Goal: Transaction & Acquisition: Purchase product/service

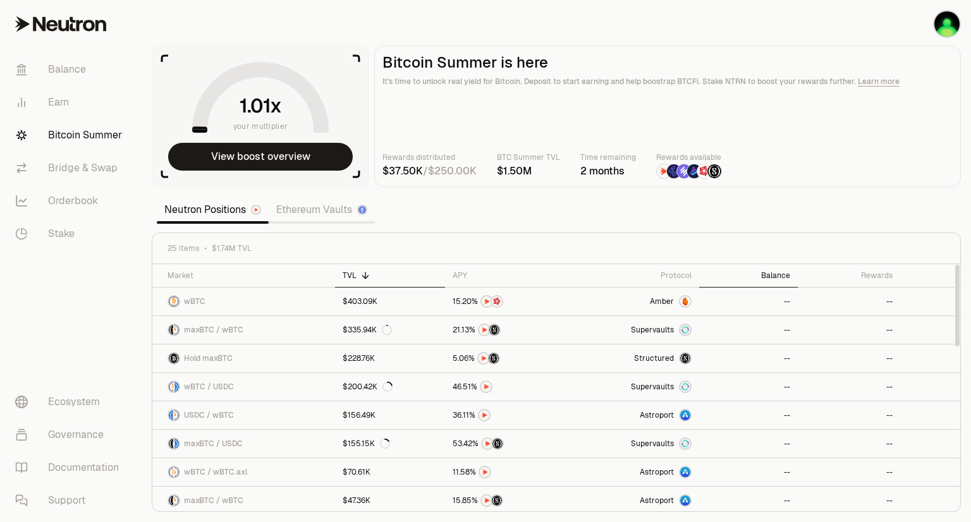
click at [773, 276] on div "Balance" at bounding box center [747, 275] width 83 height 10
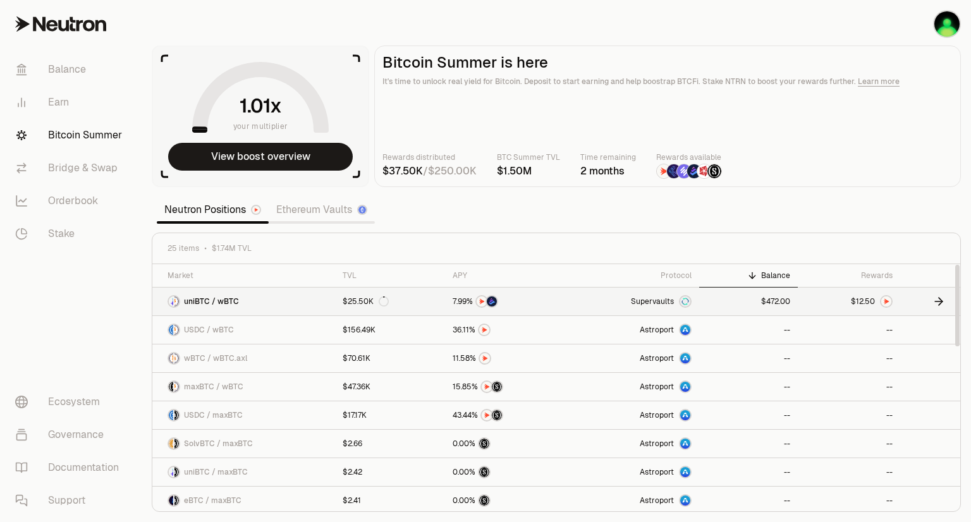
click at [887, 302] on img at bounding box center [886, 301] width 10 height 10
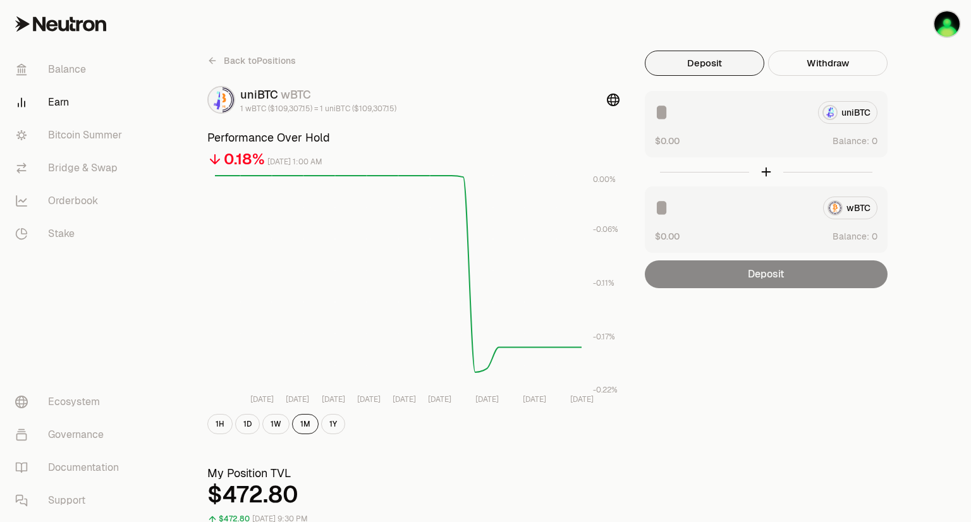
click at [217, 56] on icon at bounding box center [212, 61] width 10 height 10
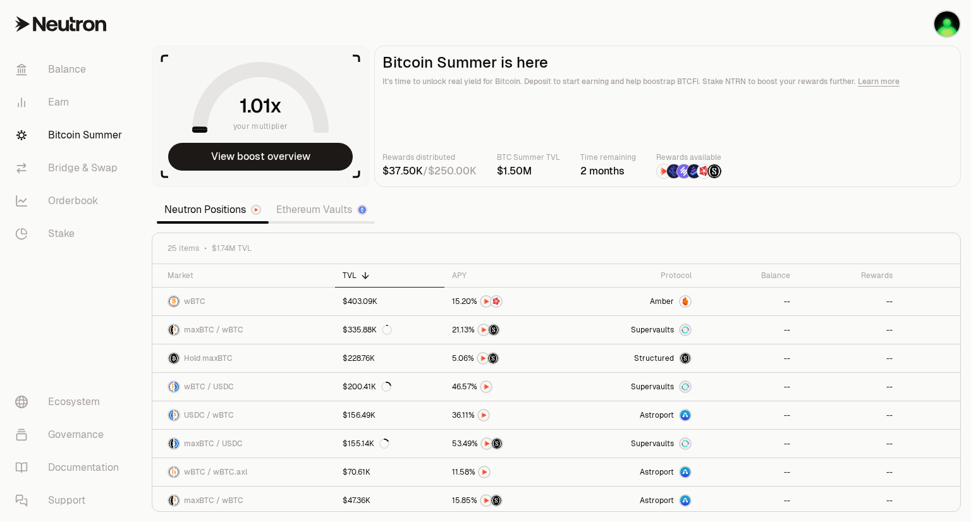
click at [284, 217] on link "Ethereum Vaults" at bounding box center [322, 209] width 106 height 25
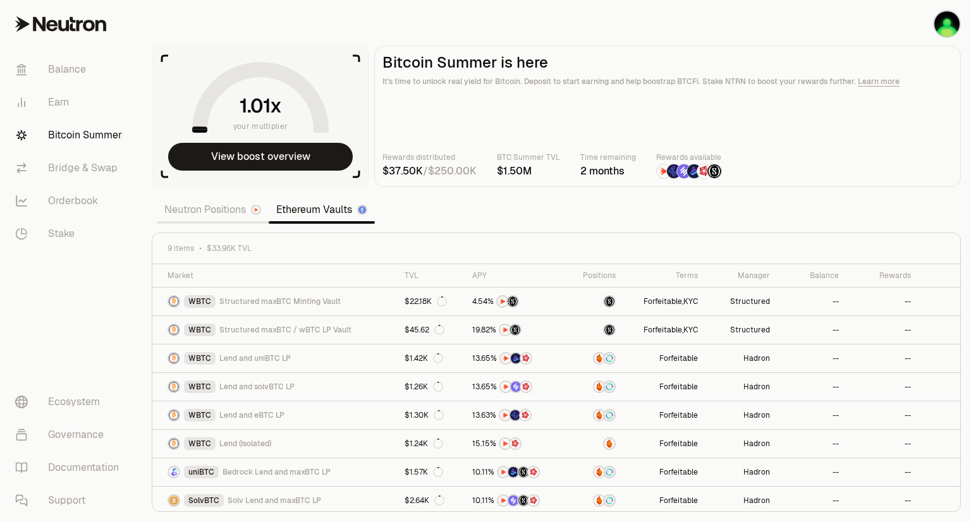
click at [230, 210] on link "Neutron Positions" at bounding box center [213, 209] width 112 height 25
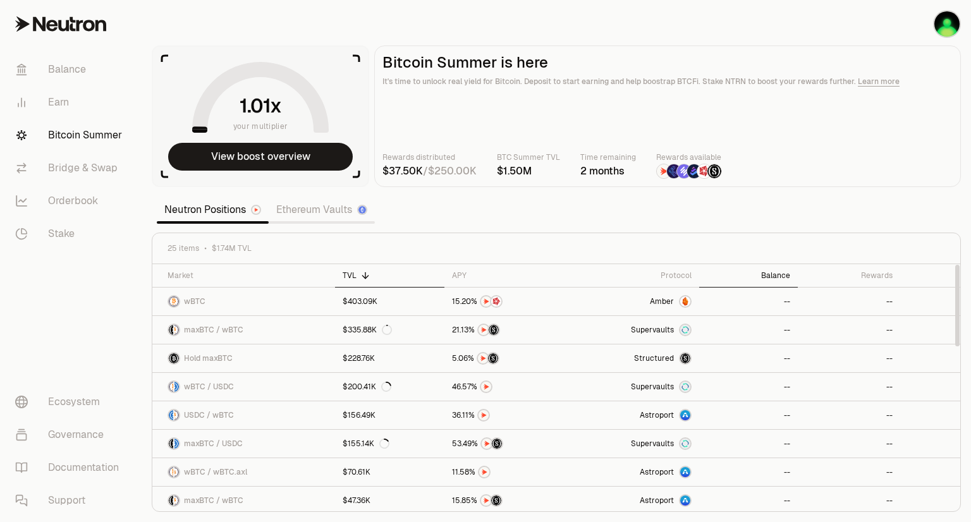
click at [786, 269] on th "Balance" at bounding box center [748, 275] width 99 height 23
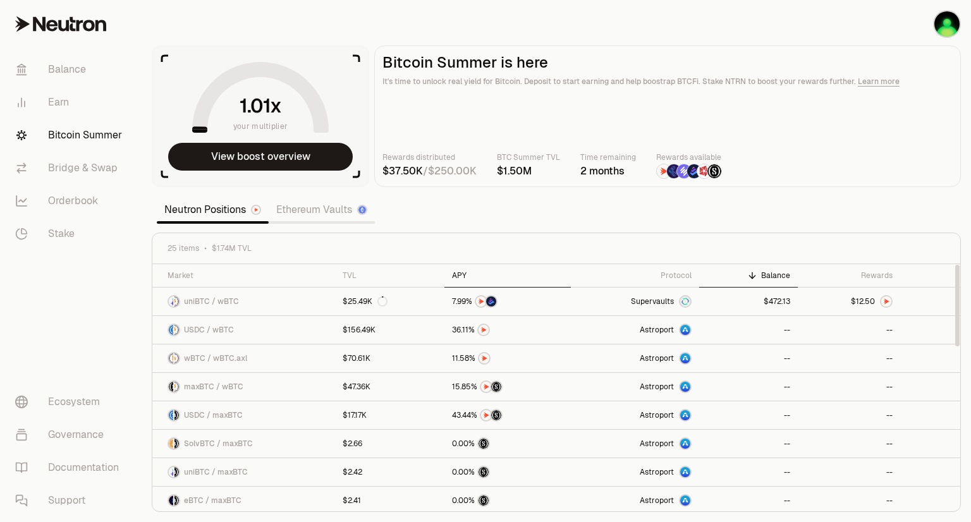
click at [458, 277] on div "APY" at bounding box center [507, 275] width 111 height 10
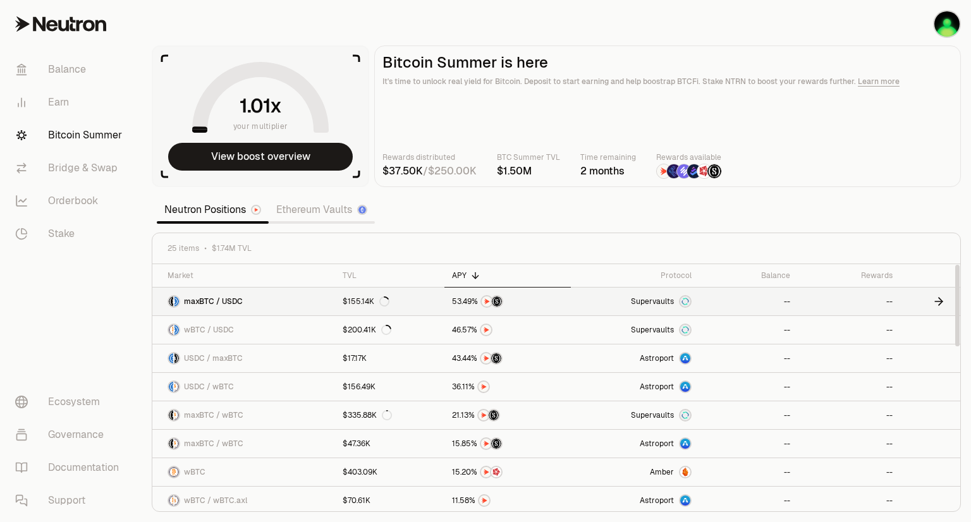
click at [298, 306] on link "maxBTC / USDC" at bounding box center [243, 302] width 183 height 28
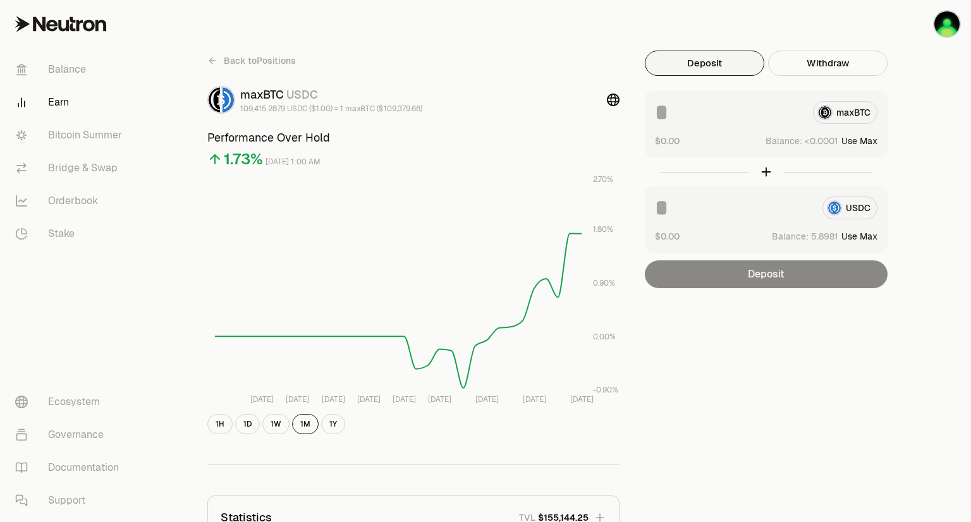
click at [852, 212] on div "USDC" at bounding box center [766, 208] width 222 height 23
click at [863, 243] on div "USDC $0.00 Balance: Use Max" at bounding box center [766, 219] width 243 height 66
click at [861, 238] on button "Use Max" at bounding box center [859, 236] width 36 height 13
type input "********"
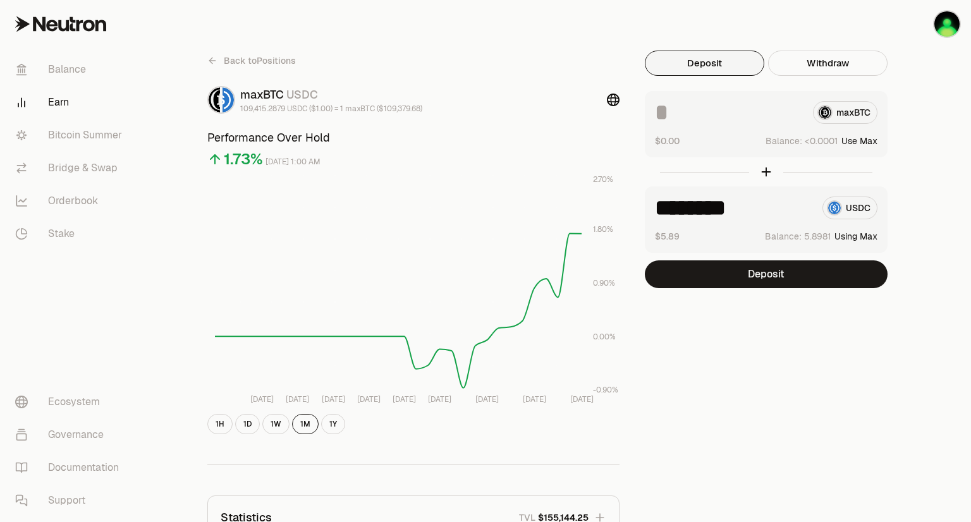
click at [854, 140] on button "Use Max" at bounding box center [859, 141] width 36 height 13
type input "**********"
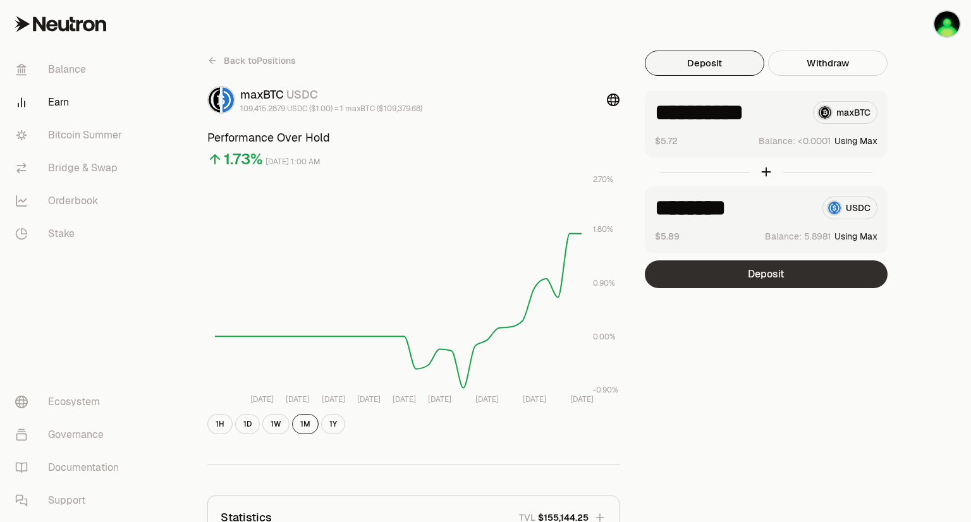
click at [733, 279] on button "Deposit" at bounding box center [766, 274] width 243 height 28
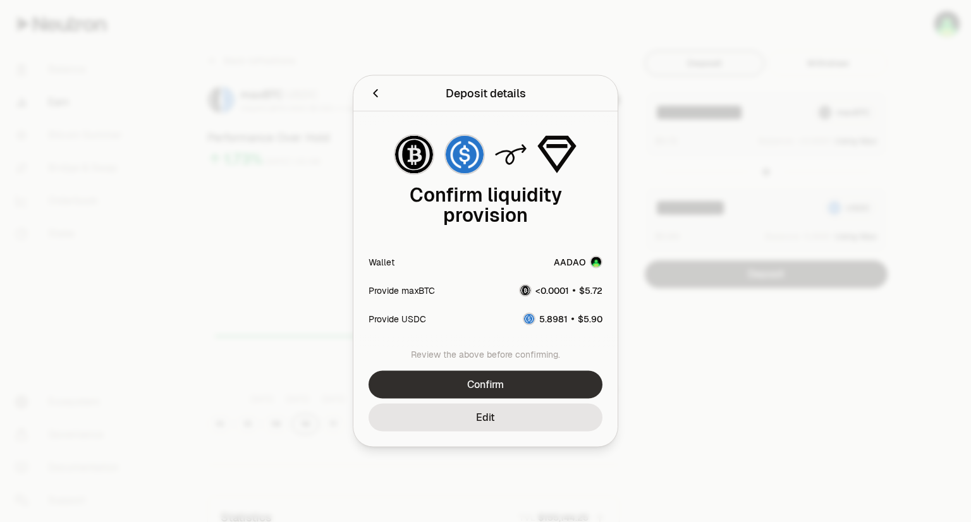
click at [497, 385] on button "Confirm" at bounding box center [485, 385] width 234 height 28
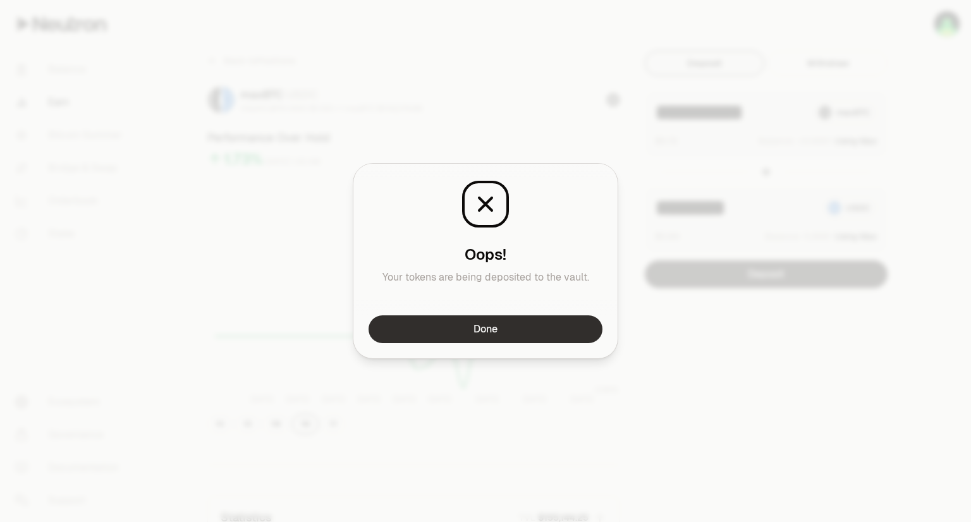
click at [499, 338] on button "Done" at bounding box center [485, 329] width 234 height 28
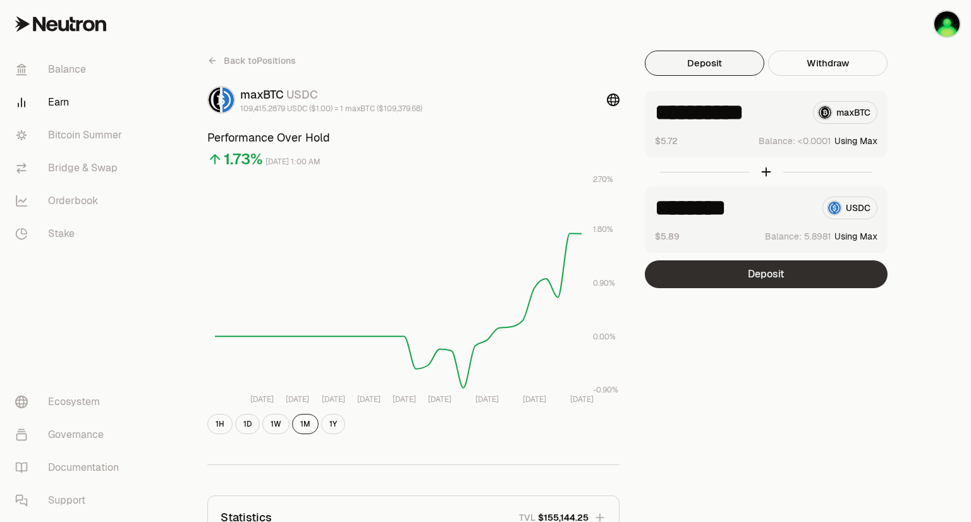
click at [713, 281] on button "Deposit" at bounding box center [766, 274] width 243 height 28
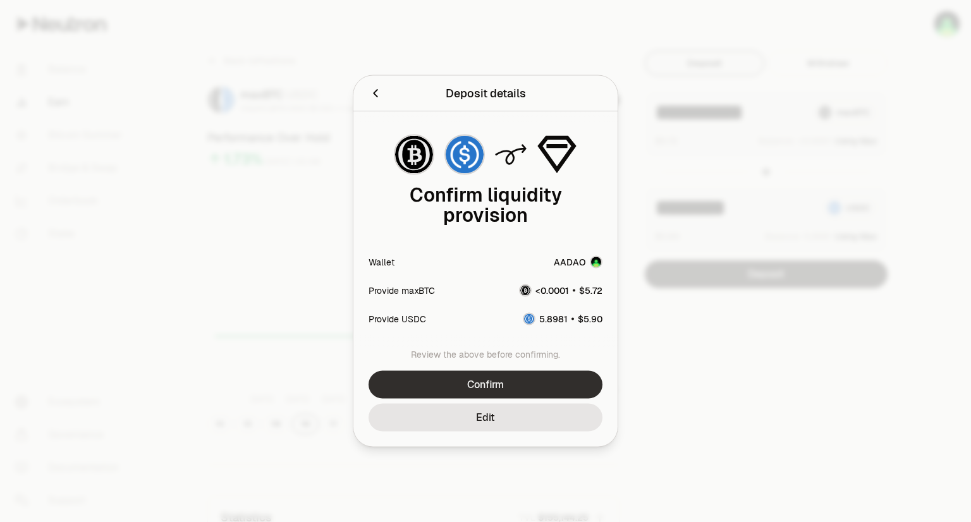
click at [487, 380] on button "Confirm" at bounding box center [485, 385] width 234 height 28
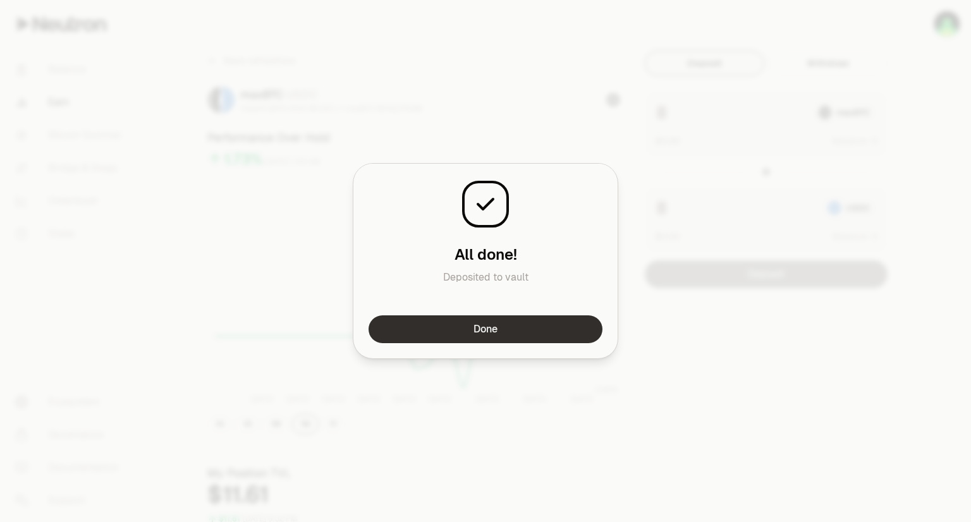
click at [533, 332] on button "Done" at bounding box center [485, 329] width 234 height 28
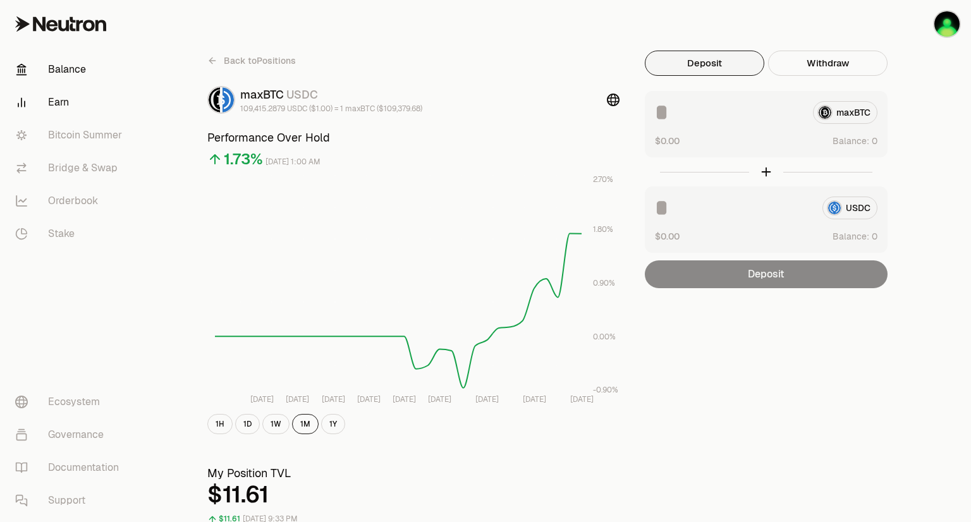
click at [76, 66] on link "Balance" at bounding box center [70, 69] width 131 height 33
